Goal: Transaction & Acquisition: Purchase product/service

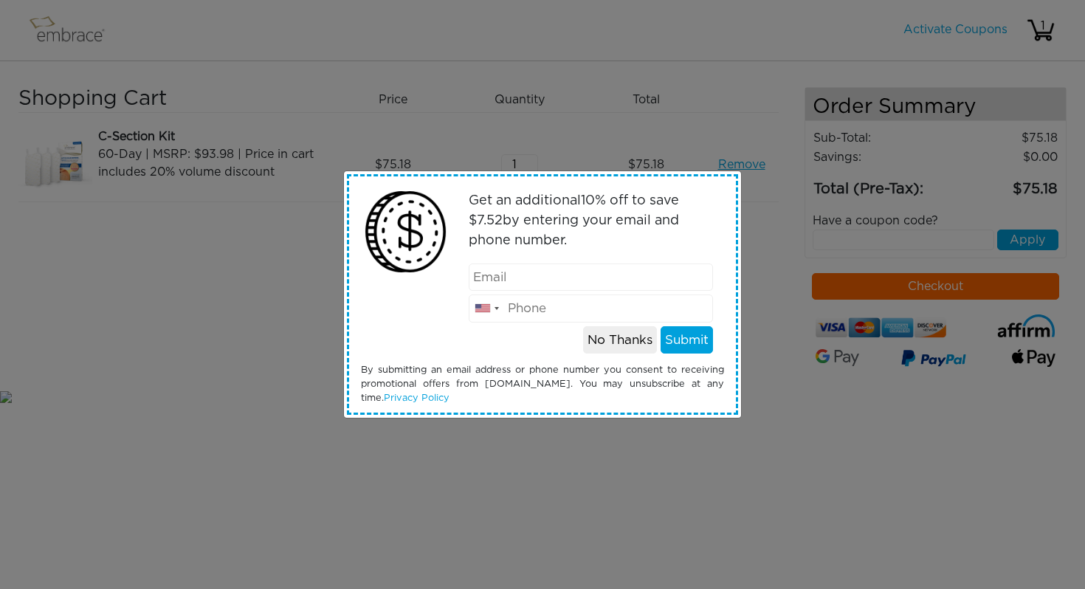
click at [493, 275] on input "email" at bounding box center [591, 278] width 245 height 28
type input "lyltgr@gmail.com"
type input "5405386048"
click at [701, 345] on button "Submit" at bounding box center [687, 340] width 52 height 28
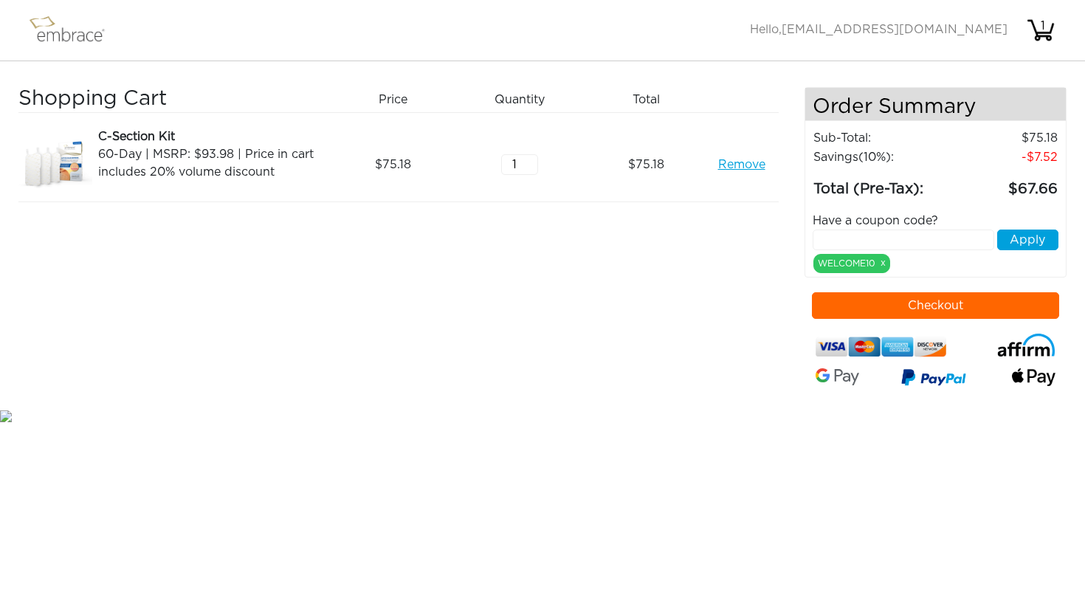
click at [872, 311] on button "Checkout" at bounding box center [935, 305] width 247 height 27
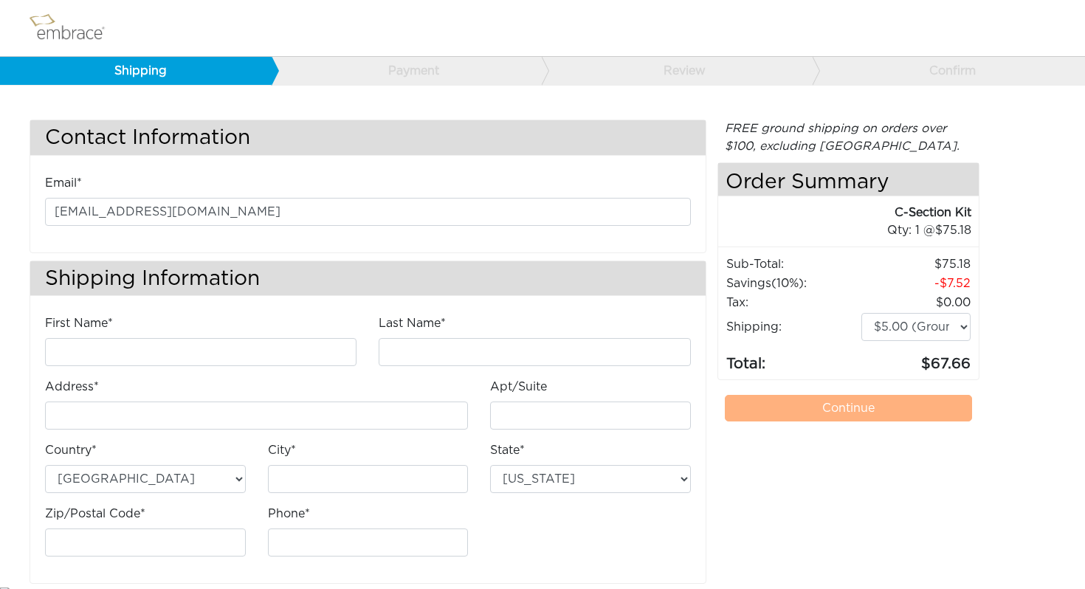
scroll to position [13, 0]
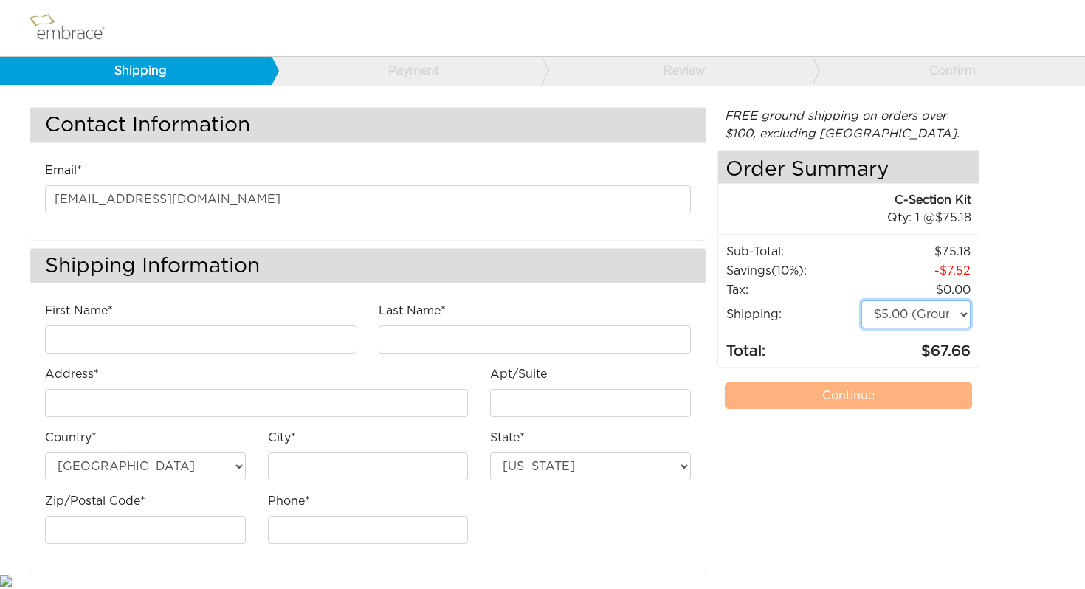
click at [891, 320] on select "$5.00 (Ground) $15.00 (Express Saver) $20.00 (Two Day) $30.00 (Overnight)" at bounding box center [916, 315] width 109 height 28
click at [862, 301] on select "$5.00 (Ground) $15.00 (Express Saver) $20.00 (Two Day) $30.00 (Overnight)" at bounding box center [916, 315] width 109 height 28
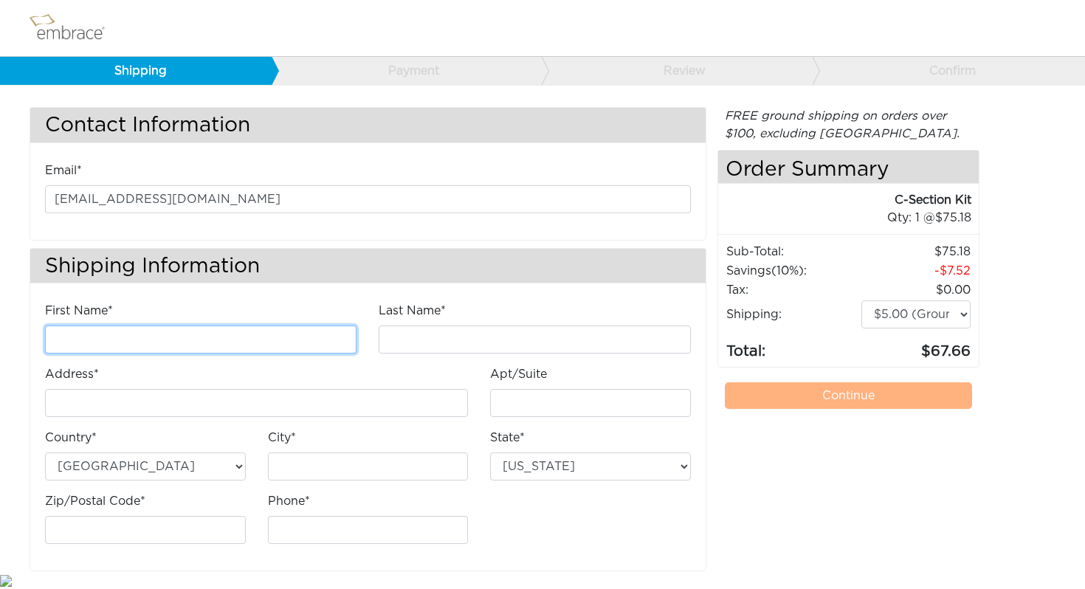
click at [89, 340] on input "First Name*" at bounding box center [201, 340] width 312 height 28
type input "Jordan"
type input "Brown"
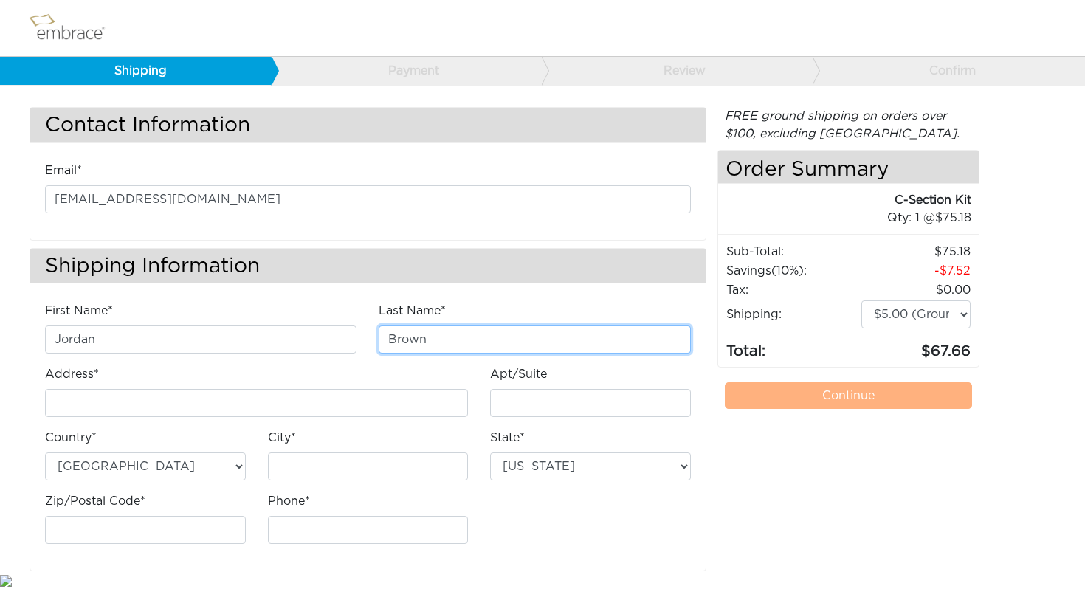
type input "[STREET_ADDRESS][PERSON_NAME]"
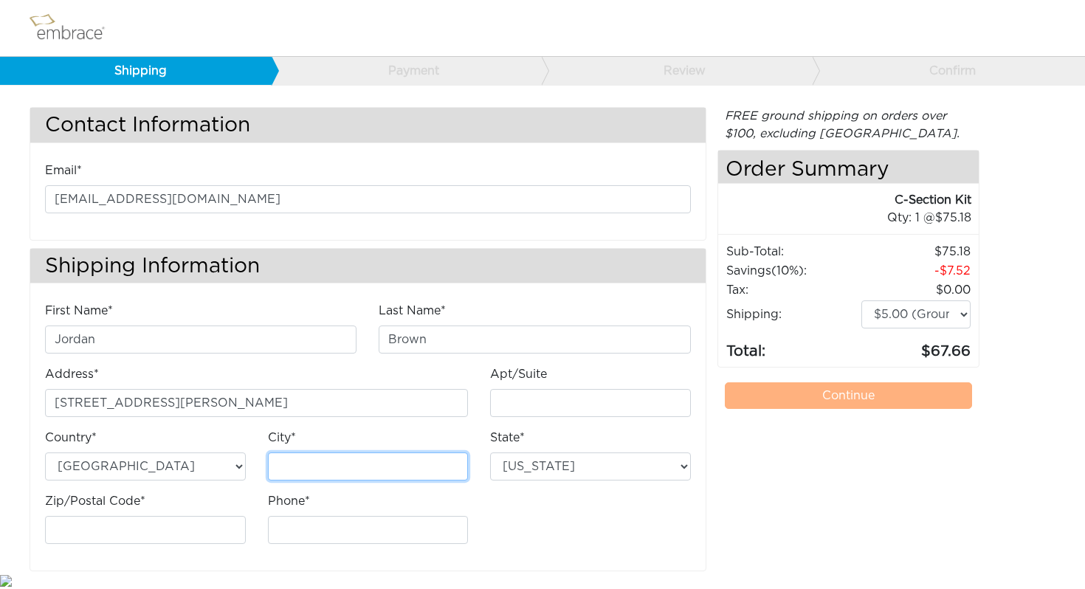
type input "Searsport"
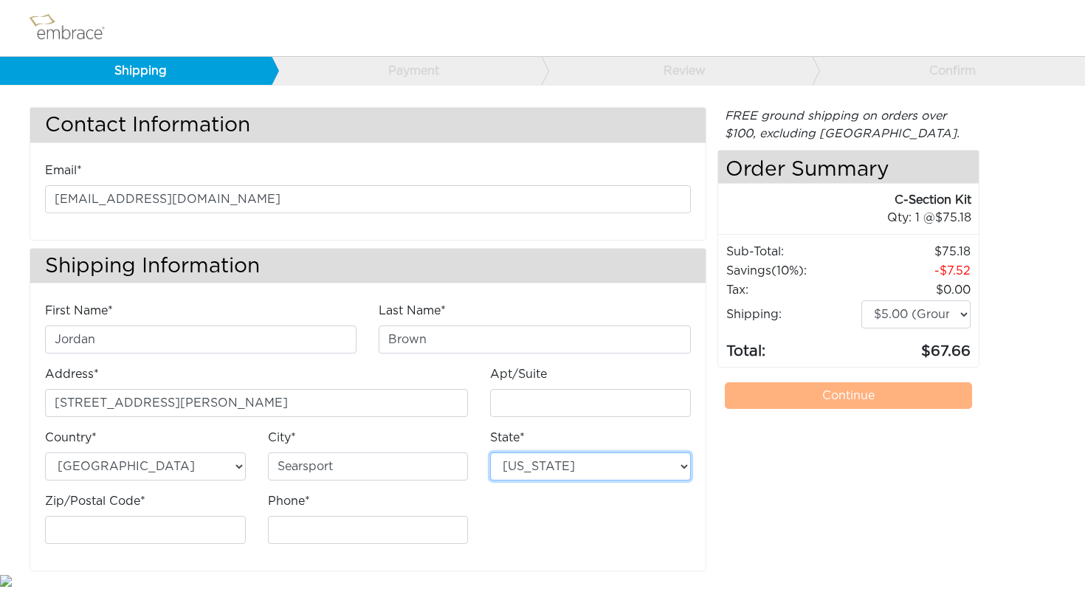
select select "ME"
type input "04974"
type input "5087368144"
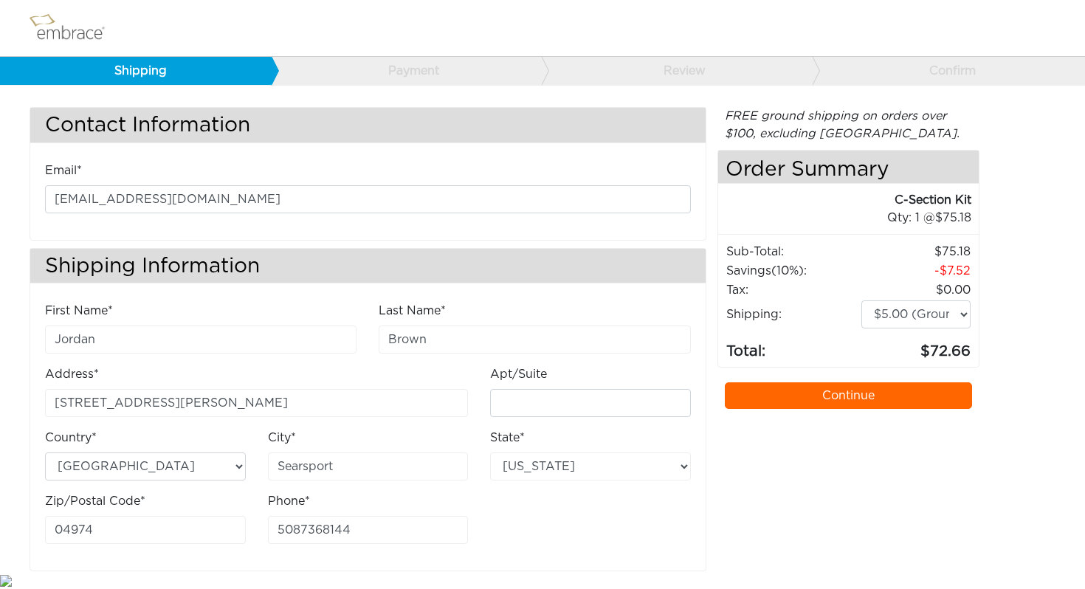
click at [865, 395] on link "Continue" at bounding box center [848, 395] width 247 height 27
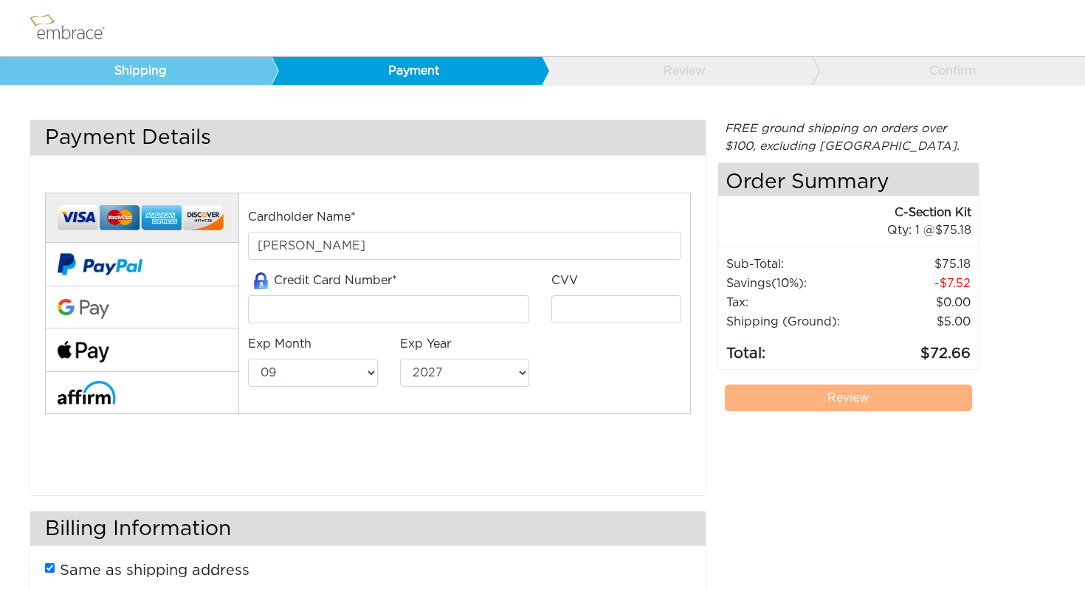
select select "9"
select select "2027"
click at [86, 348] on img at bounding box center [84, 351] width 52 height 21
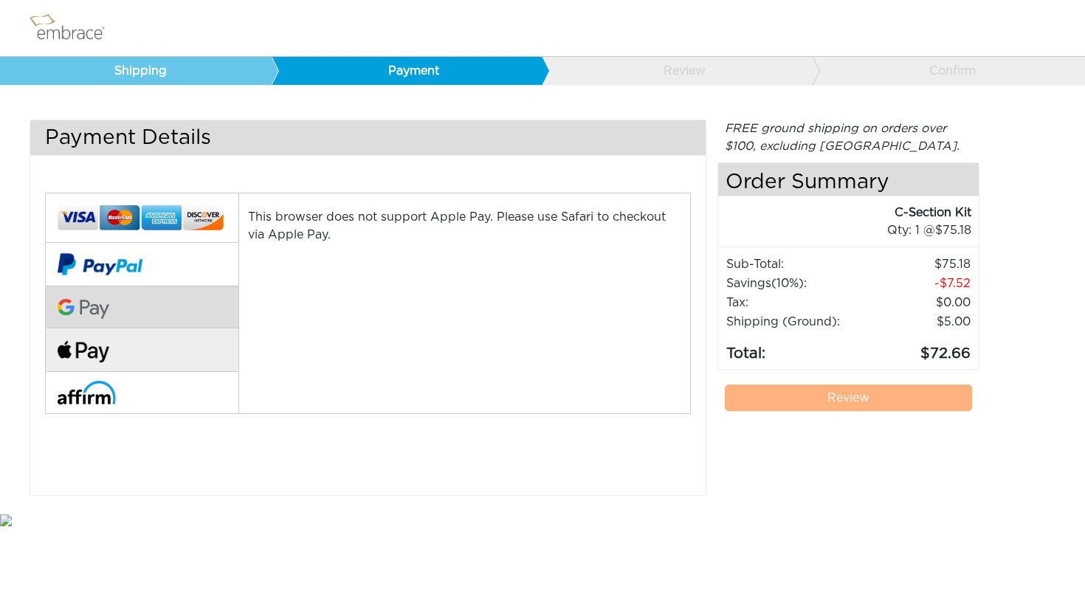
click at [106, 295] on button at bounding box center [141, 307] width 193 height 43
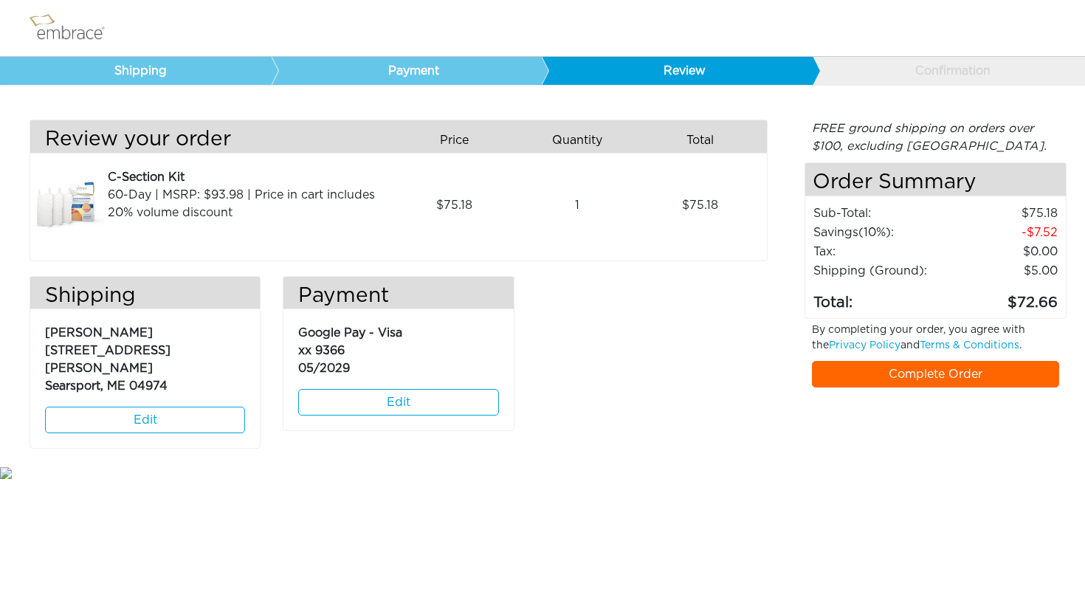
click at [875, 376] on link "Complete Order" at bounding box center [935, 374] width 247 height 27
